Goal: Information Seeking & Learning: Learn about a topic

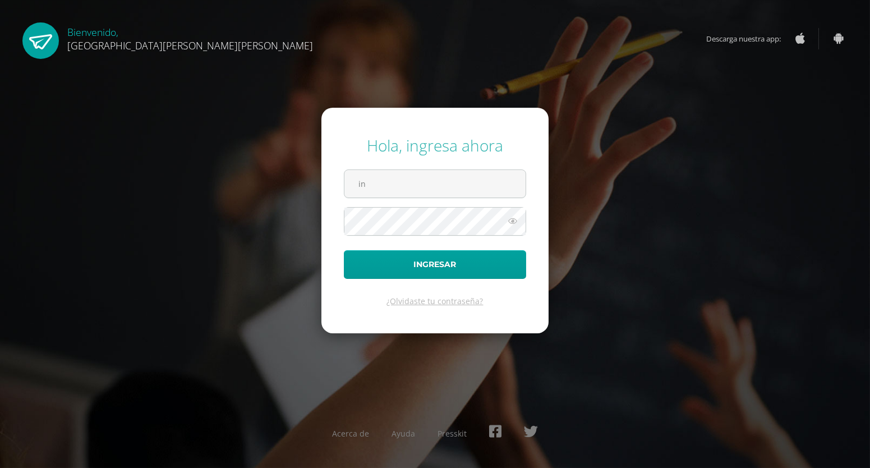
type input "i"
drag, startPoint x: 617, startPoint y: 79, endPoint x: 618, endPoint y: 85, distance: 5.6
click at [618, 85] on div "Hola, ingresa ahora Ingresar ¿Olvidaste tu contraseña? Acerca de Ayuda Presskit" at bounding box center [435, 234] width 879 height 468
click at [477, 186] on input "text" at bounding box center [434, 183] width 181 height 27
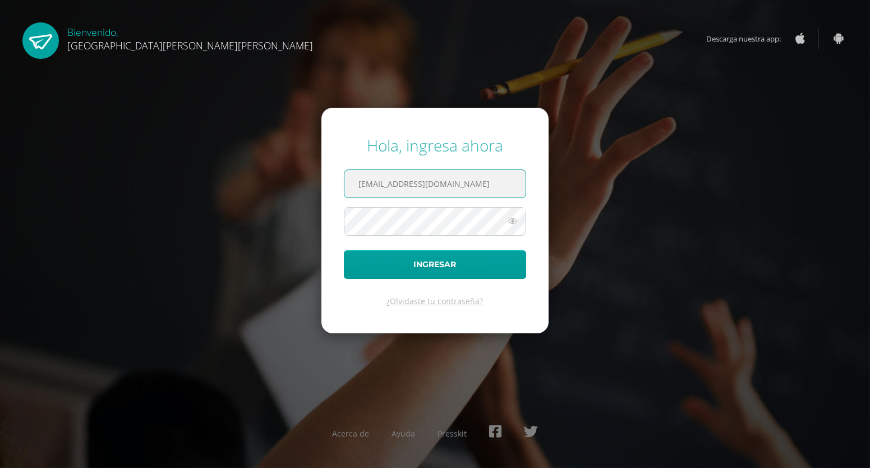
type input "[EMAIL_ADDRESS][DOMAIN_NAME]"
click at [344, 250] on button "Ingresar" at bounding box center [435, 264] width 182 height 29
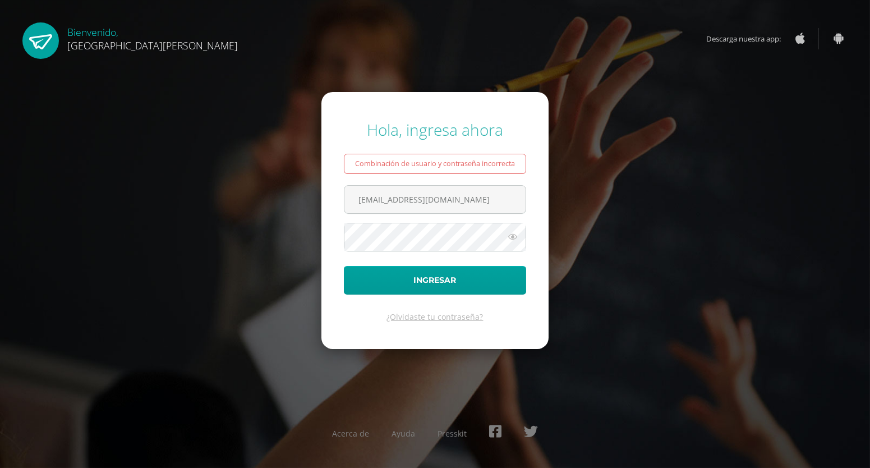
click at [513, 236] on icon at bounding box center [512, 236] width 15 height 13
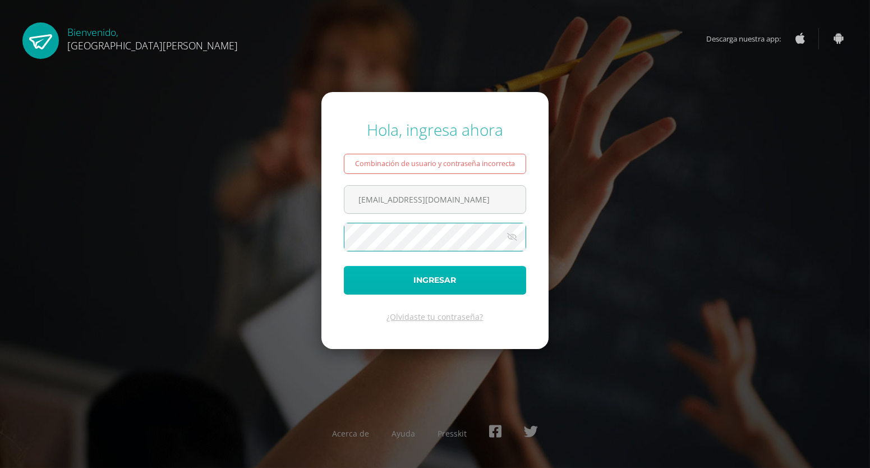
click at [497, 269] on button "Ingresar" at bounding box center [435, 280] width 182 height 29
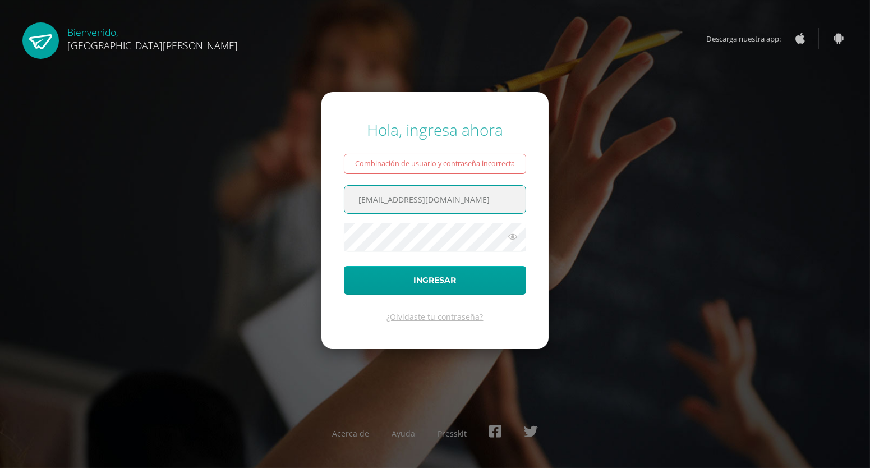
click at [467, 198] on input "[EMAIL_ADDRESS][DOMAIN_NAME]" at bounding box center [434, 199] width 181 height 27
type input "c"
type input "cadencearchila@gmail.com"
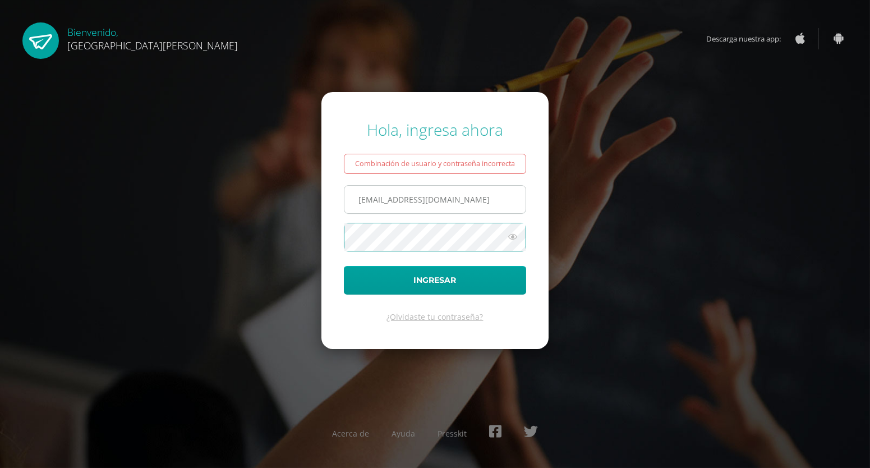
click at [344, 266] on button "Ingresar" at bounding box center [435, 280] width 182 height 29
click at [510, 236] on icon at bounding box center [512, 236] width 15 height 13
click at [489, 253] on form "Hola, ingresa ahora Combinación de usuario y contraseña incorrecta cadencearchi…" at bounding box center [434, 220] width 227 height 257
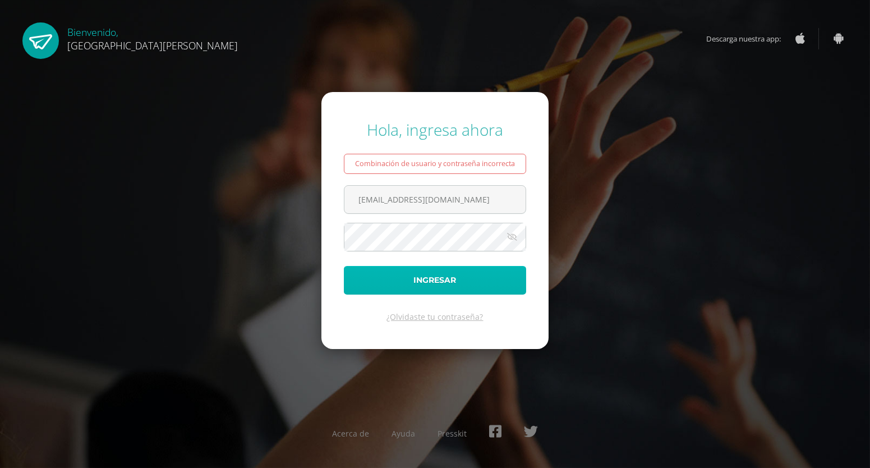
click at [430, 282] on button "Ingresar" at bounding box center [435, 280] width 182 height 29
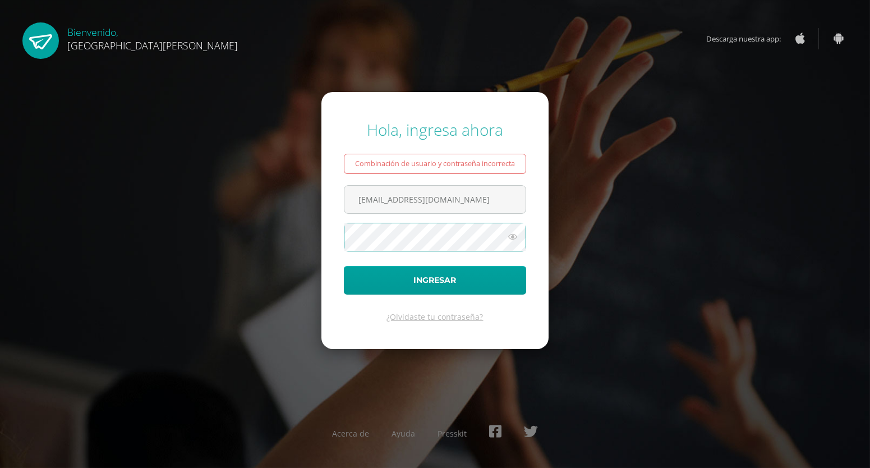
click at [509, 240] on icon at bounding box center [512, 236] width 15 height 13
click at [344, 266] on button "Ingresar" at bounding box center [435, 280] width 182 height 29
click at [473, 205] on input "[EMAIL_ADDRESS][DOMAIN_NAME]" at bounding box center [434, 199] width 181 height 27
type input "cadencearchila@gmail.com.gt"
click at [462, 251] on span at bounding box center [435, 237] width 182 height 29
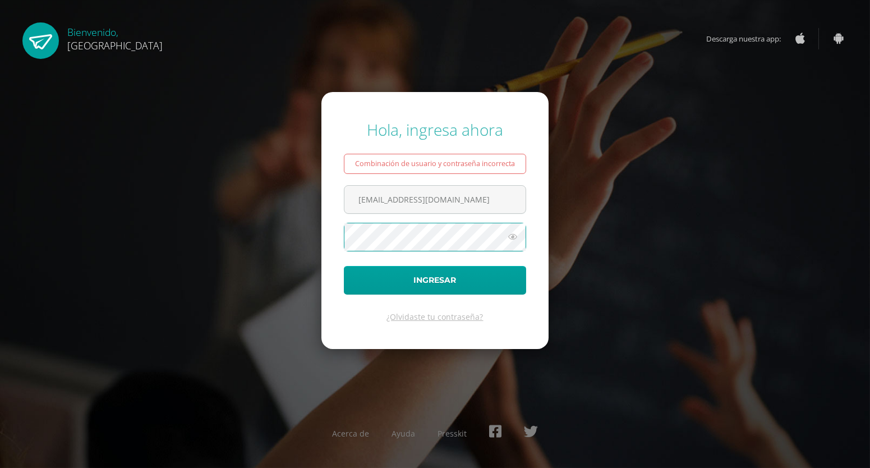
click at [344, 266] on button "Ingresar" at bounding box center [435, 280] width 182 height 29
click at [363, 199] on input "cadencearchila@gmail.com.gt" at bounding box center [434, 199] width 181 height 27
type input "Cadencearchila@gmail.com.gt"
click at [515, 236] on icon at bounding box center [512, 236] width 15 height 13
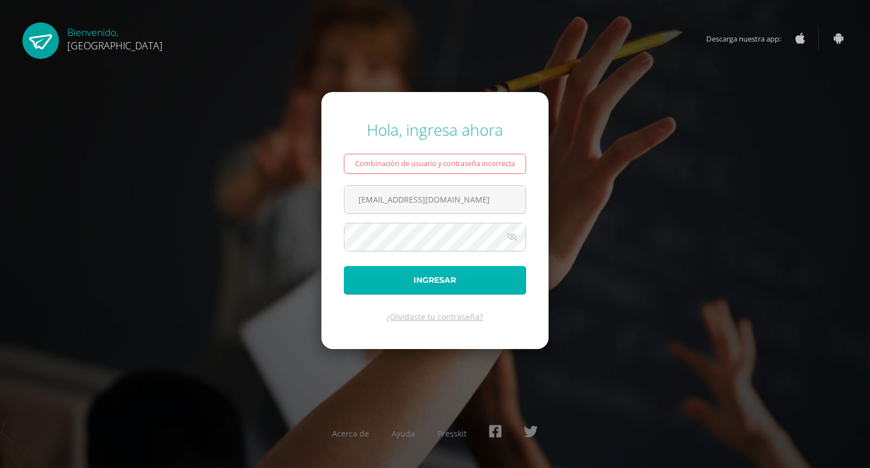
click at [474, 280] on button "Ingresar" at bounding box center [435, 280] width 182 height 29
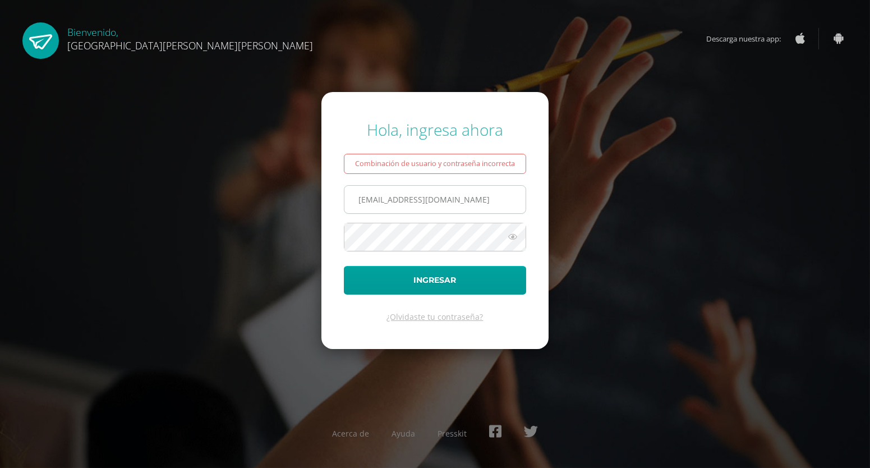
click at [441, 199] on input "Cadencearchila@gmail.com.gt" at bounding box center [434, 199] width 181 height 27
type input "Cadencearchila@fatima.com.gt"
click at [344, 266] on button "Ingresar" at bounding box center [435, 280] width 182 height 29
click at [361, 199] on input "Cadencearchila@fatima.com.gt" at bounding box center [434, 199] width 181 height 27
click at [363, 200] on input "[EMAIL_ADDRESS][DOMAIN_NAME]" at bounding box center [434, 199] width 181 height 27
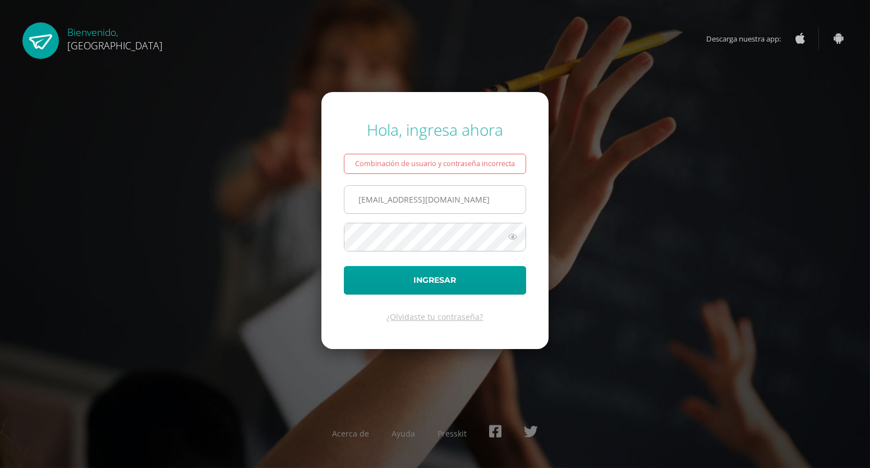
type input "cadencearchila@fatima.com.gt"
click at [344, 266] on button "Ingresar" at bounding box center [435, 280] width 182 height 29
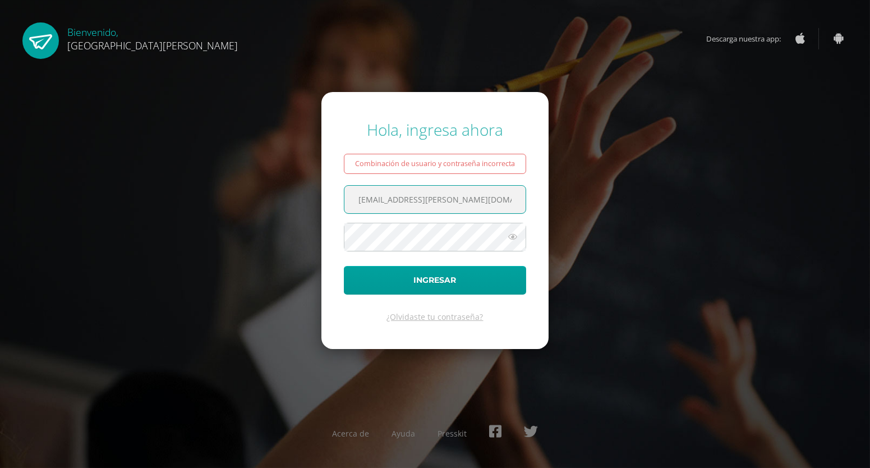
click at [461, 200] on input "cadencearchila@fatima.com.gt" at bounding box center [434, 199] width 181 height 27
click at [494, 205] on input "cadencearchila@fatima.com.gt" at bounding box center [434, 199] width 181 height 27
click at [460, 200] on input "cadencearchila@fatima.com.gt" at bounding box center [434, 199] width 181 height 27
type input "cadencearchila@fatima.edoo.gt"
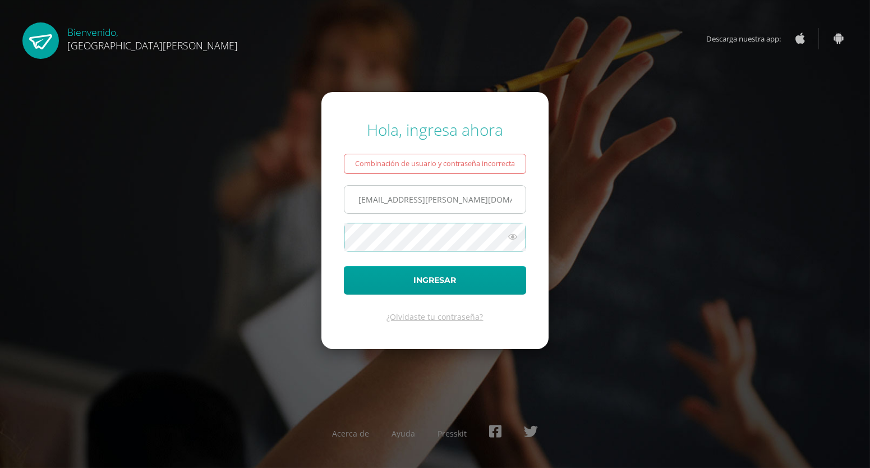
click at [344, 266] on button "Ingresar" at bounding box center [435, 280] width 182 height 29
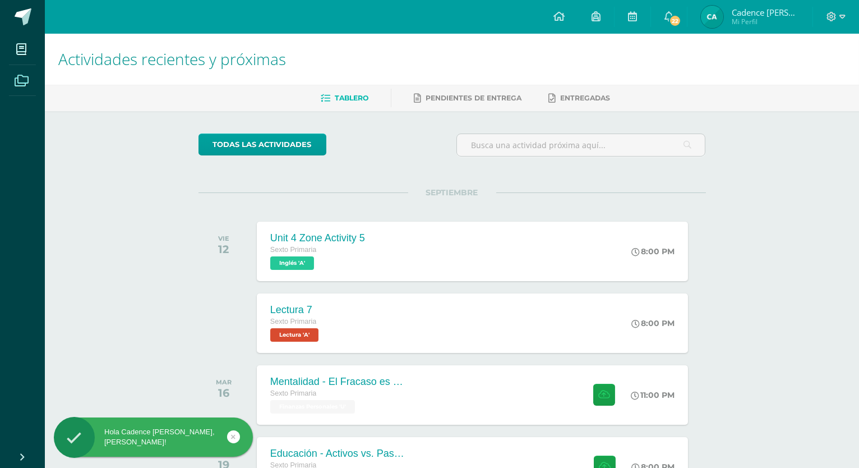
click at [22, 84] on icon at bounding box center [22, 80] width 14 height 11
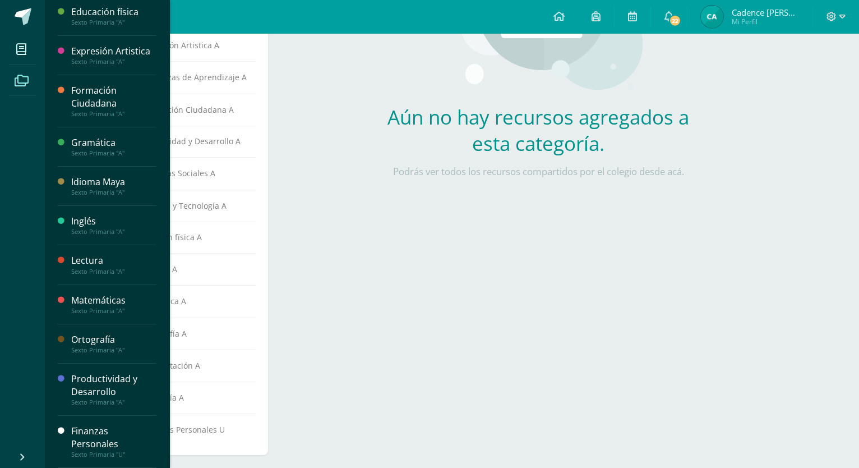
scroll to position [240, 0]
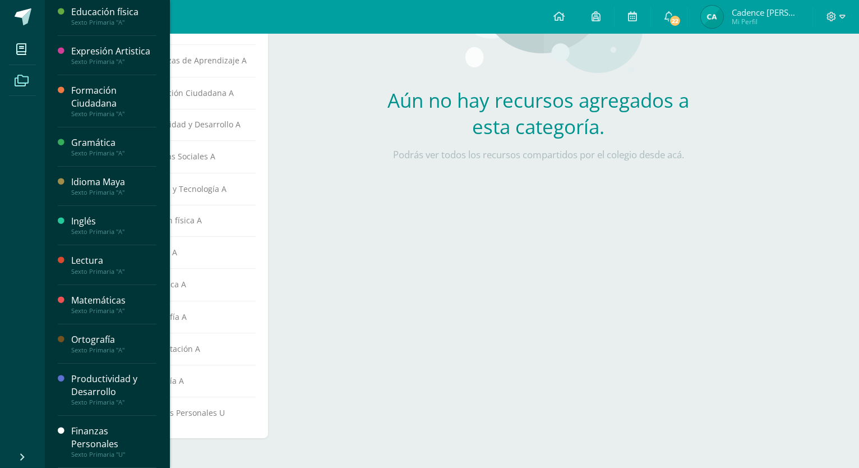
click at [100, 448] on div "Finanzas Personales" at bounding box center [113, 438] width 85 height 26
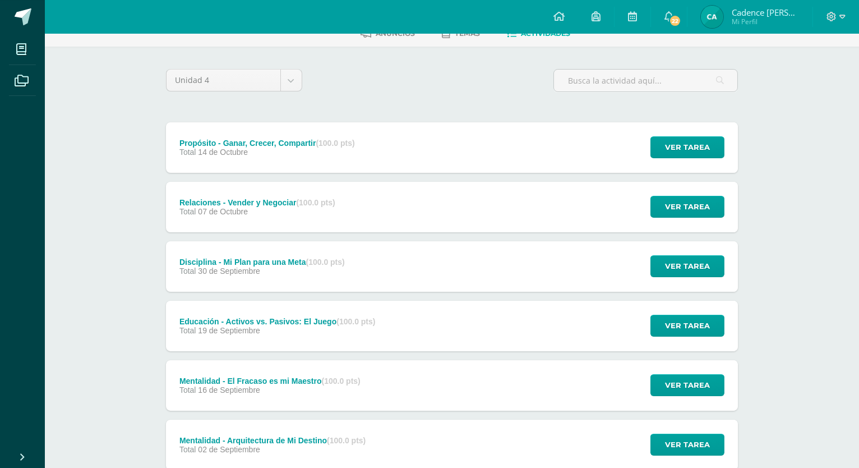
scroll to position [98, 0]
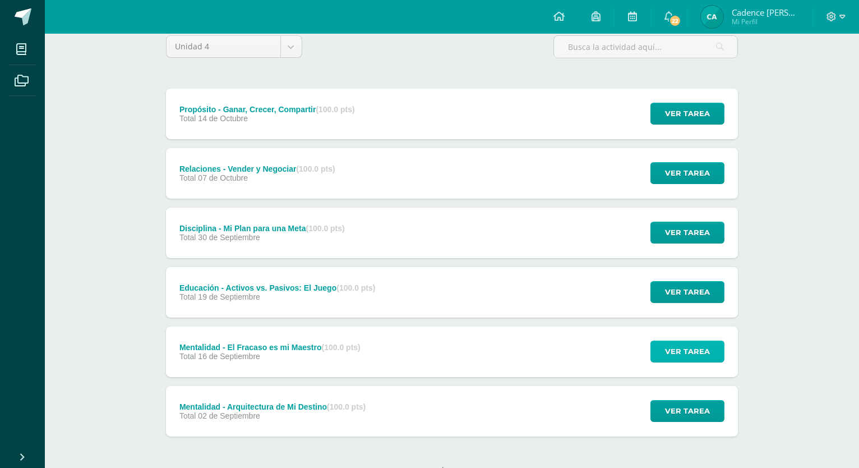
click at [705, 341] on span "Ver tarea" at bounding box center [687, 351] width 45 height 21
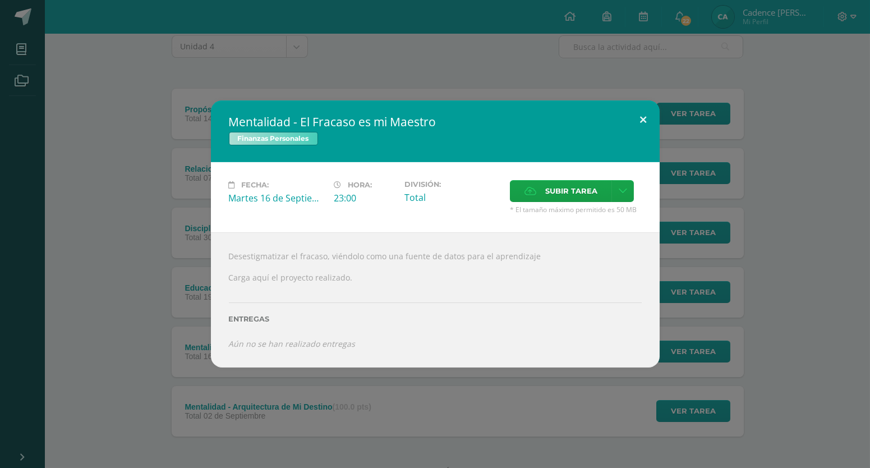
click at [643, 139] on button at bounding box center [644, 119] width 32 height 38
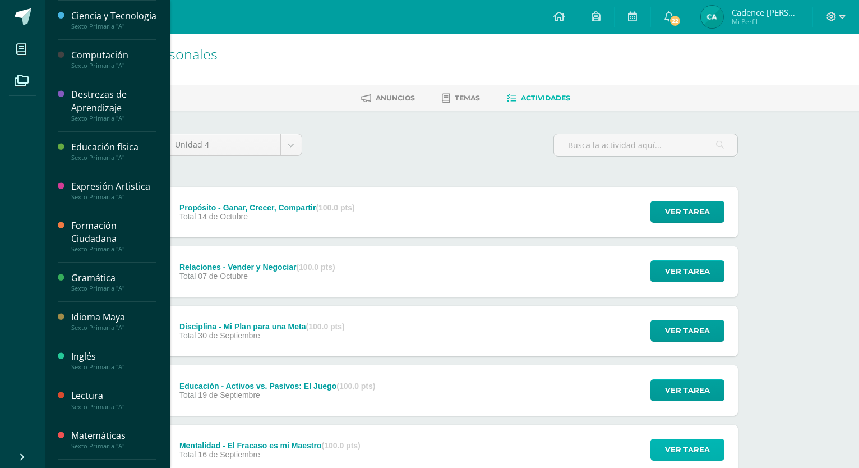
scroll to position [240, 0]
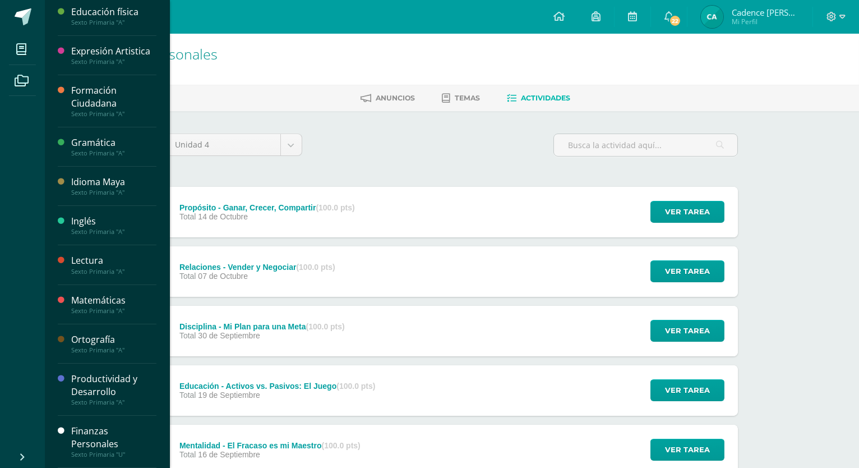
click at [108, 444] on div "Finanzas Personales" at bounding box center [113, 438] width 85 height 26
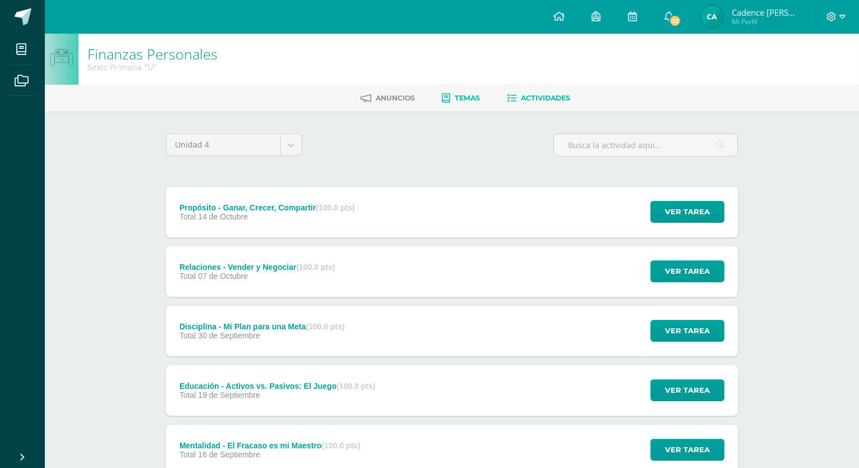
click at [477, 96] on span "Temas" at bounding box center [467, 98] width 25 height 8
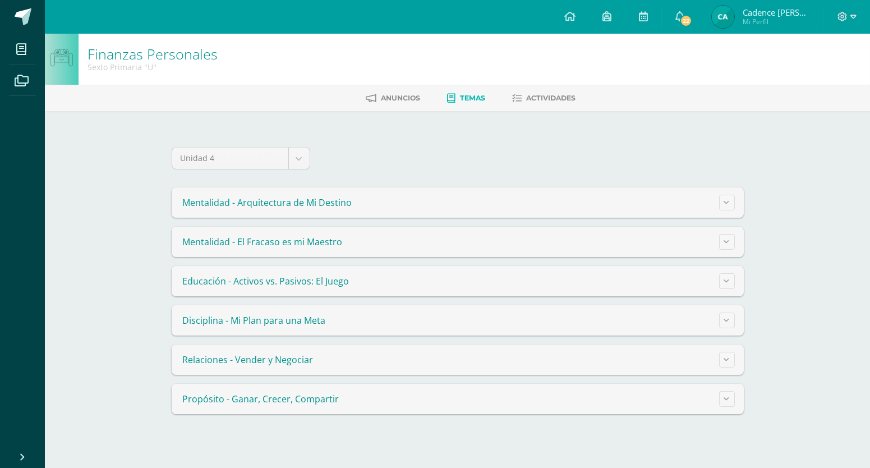
click at [444, 241] on summary "Mentalidad - El Fracaso es mi Maestro" at bounding box center [458, 242] width 572 height 30
click at [725, 240] on icon at bounding box center [727, 241] width 6 height 6
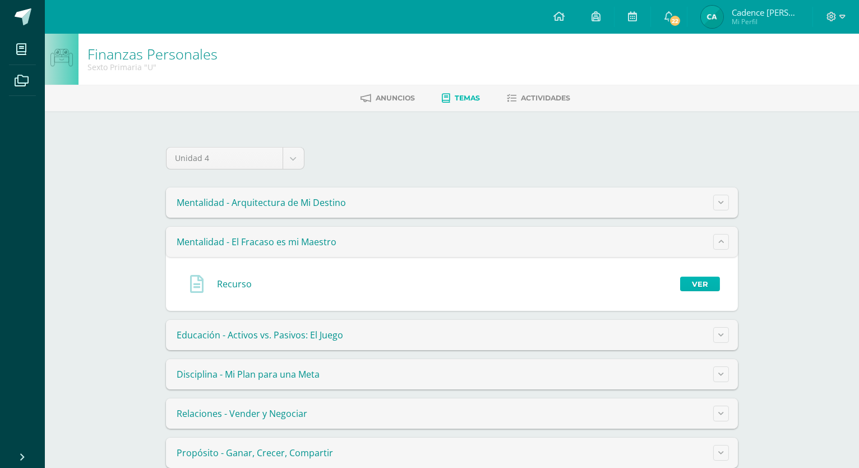
drag, startPoint x: 688, startPoint y: 283, endPoint x: 689, endPoint y: 294, distance: 10.7
click at [689, 291] on div "Recurso Ver" at bounding box center [452, 284] width 554 height 36
click at [705, 280] on link "Ver" at bounding box center [700, 284] width 40 height 15
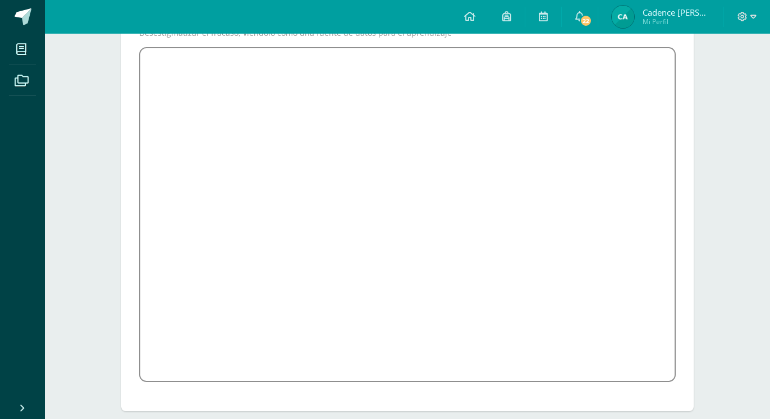
scroll to position [172, 0]
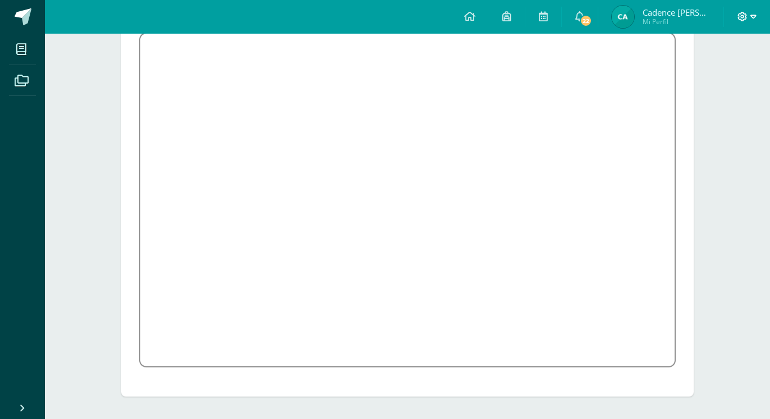
click at [747, 17] on icon at bounding box center [742, 17] width 10 height 10
click at [721, 76] on span "Cerrar sesión" at bounding box center [717, 76] width 50 height 11
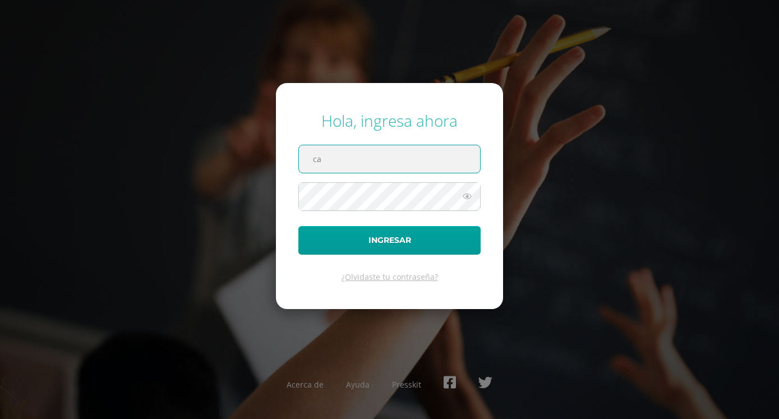
type input "c"
click at [561, 232] on div "Hola, ingresa ahora Ingresar ¿Olvidaste tu contraseña? Acerca de Ayuda Presskit" at bounding box center [390, 209] width 724 height 217
